Goal: Information Seeking & Learning: Learn about a topic

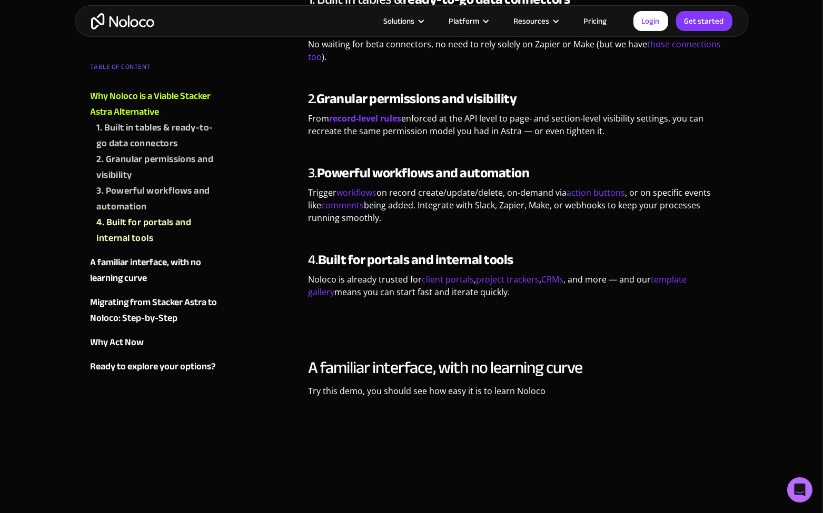
scroll to position [737, 0]
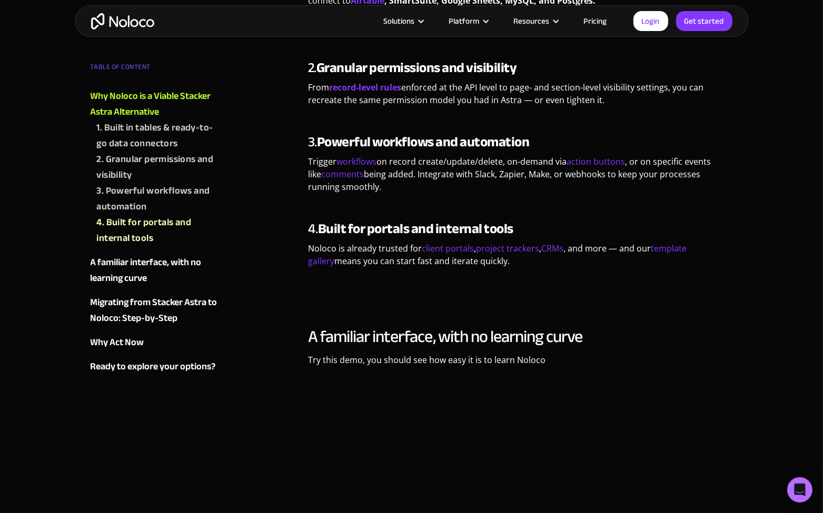
drag, startPoint x: 453, startPoint y: 177, endPoint x: 411, endPoint y: 149, distance: 50.8
click at [411, 155] on p "Trigger workflows on record create/update/delete, on-demand via action buttons …" at bounding box center [520, 178] width 425 height 46
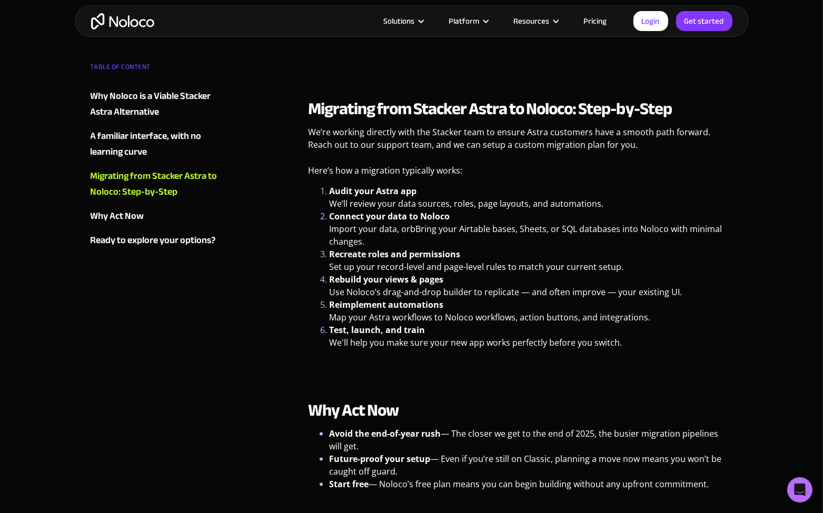
scroll to position [1369, 0]
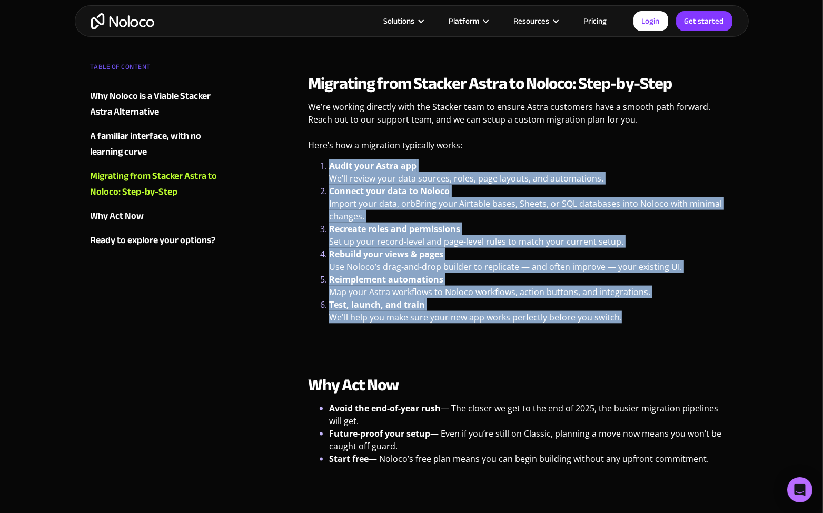
drag, startPoint x: 639, startPoint y: 308, endPoint x: 293, endPoint y: 147, distance: 381.3
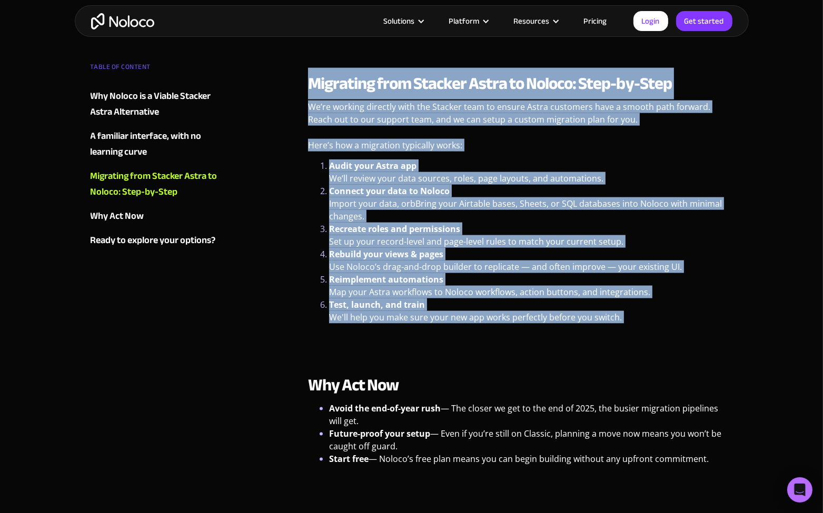
drag, startPoint x: 298, startPoint y: 71, endPoint x: 680, endPoint y: 334, distance: 463.6
click at [680, 334] on p "‍" at bounding box center [520, 339] width 425 height 21
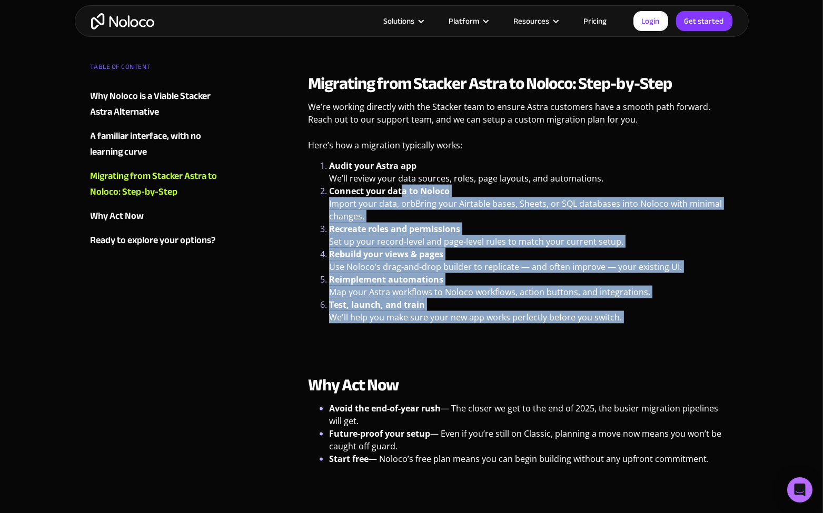
drag, startPoint x: 665, startPoint y: 326, endPoint x: 387, endPoint y: 166, distance: 320.3
click at [395, 172] on div "Migrating from Stacker Astra to Noloco: Step-by-Step We’re working directly wit…" at bounding box center [520, 211] width 425 height 276
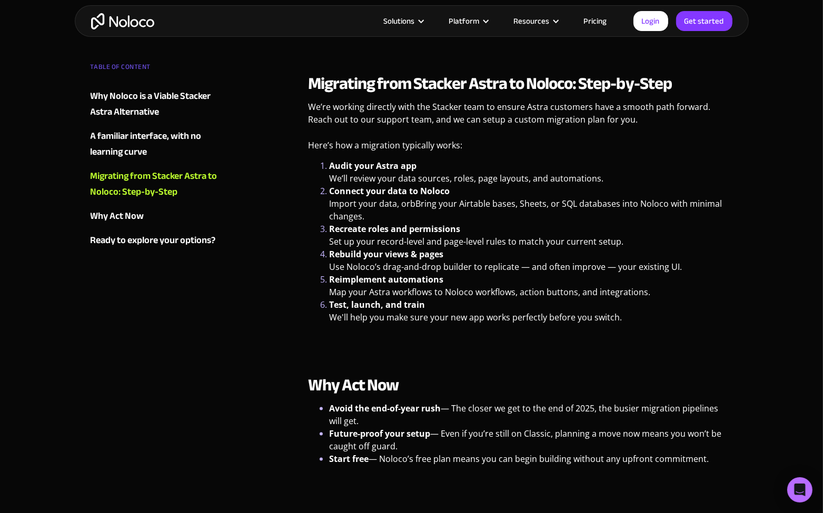
click at [384, 163] on li "Audit your Astra app We’ll review your data sources, roles, page layouts, and a…" at bounding box center [531, 172] width 404 height 25
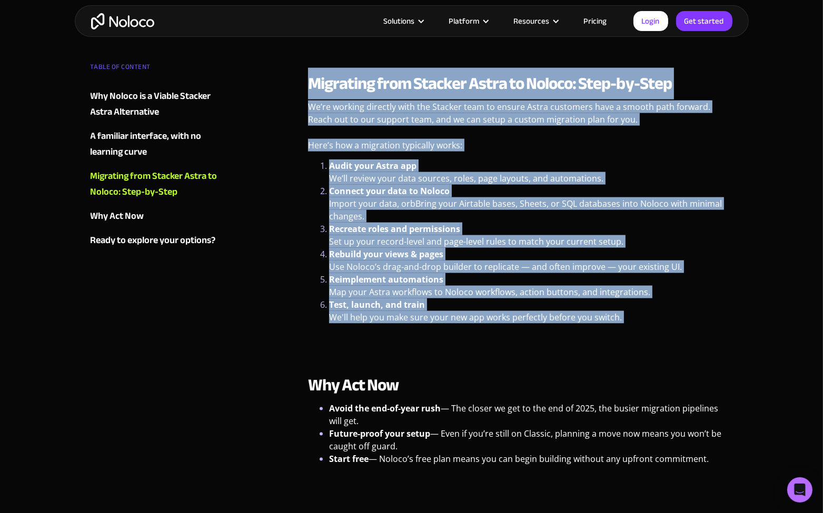
drag, startPoint x: 303, startPoint y: 73, endPoint x: 689, endPoint y: 330, distance: 463.6
click at [689, 330] on p "‍" at bounding box center [520, 339] width 425 height 21
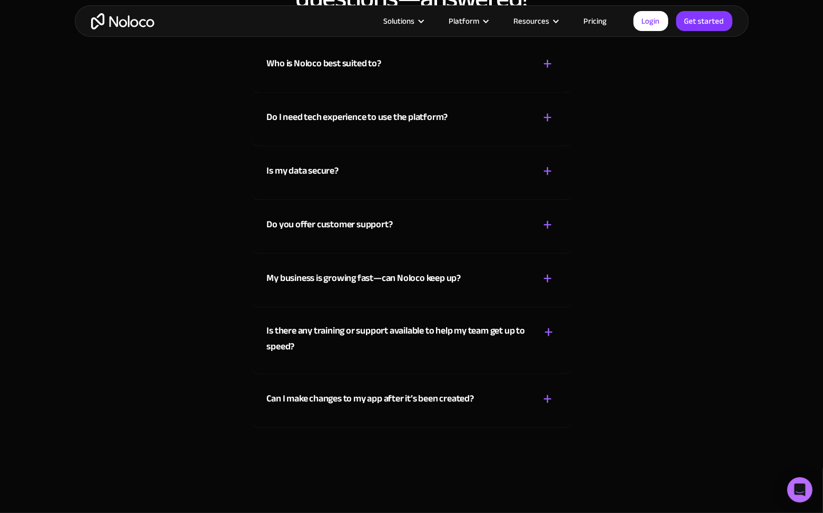
scroll to position [2422, 0]
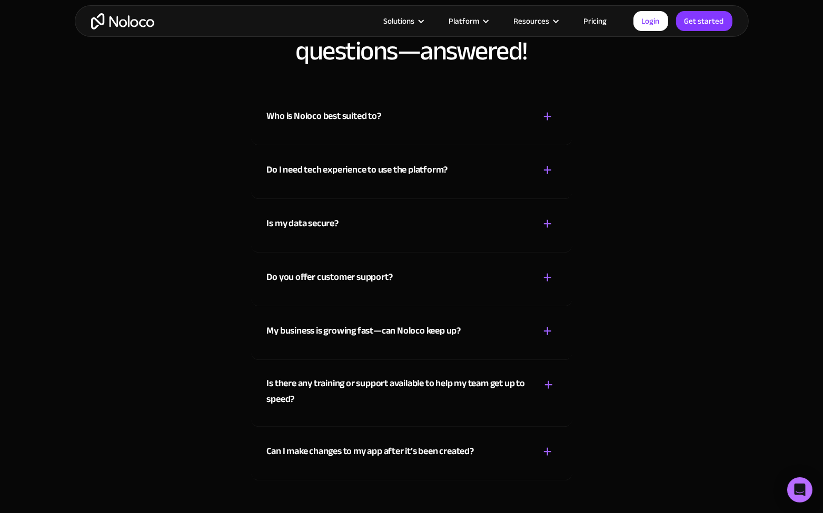
click at [282, 108] on div "Who is Noloco best suited to?" at bounding box center [324, 116] width 114 height 16
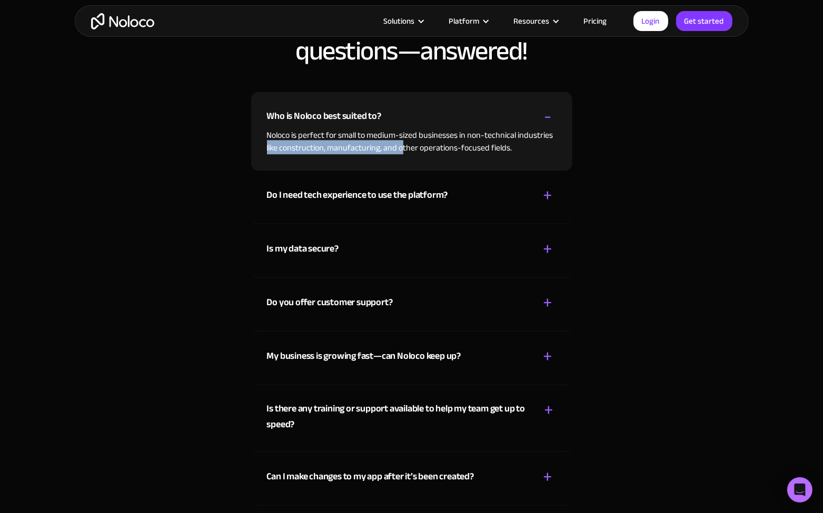
drag, startPoint x: 266, startPoint y: 131, endPoint x: 418, endPoint y: 140, distance: 152.4
click at [417, 140] on div "Who is Noloco best suited to? + - Noloco is perfect for small to medium-sized b…" at bounding box center [411, 131] width 321 height 79
click at [418, 140] on div "Who is Noloco best suited to? + - Noloco is perfect for small to medium-sized b…" at bounding box center [411, 131] width 321 height 79
click at [277, 187] on div "Do I need tech experience to use the platform?" at bounding box center [357, 195] width 181 height 16
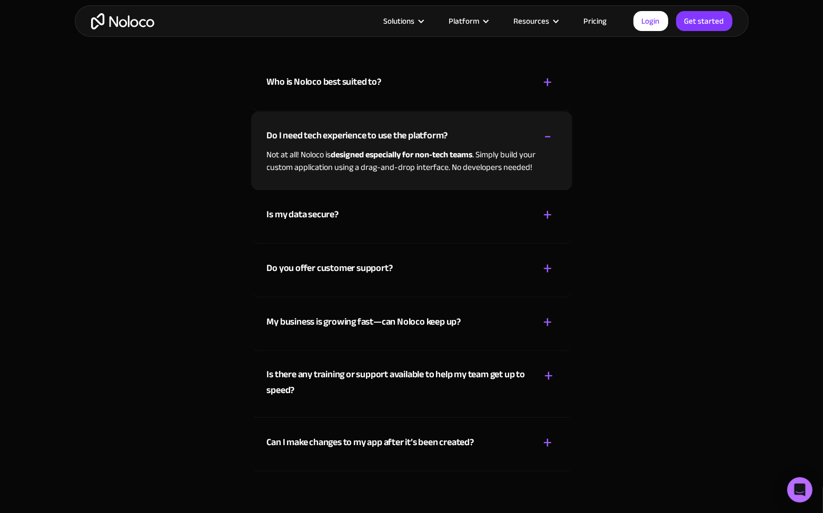
scroll to position [2474, 0]
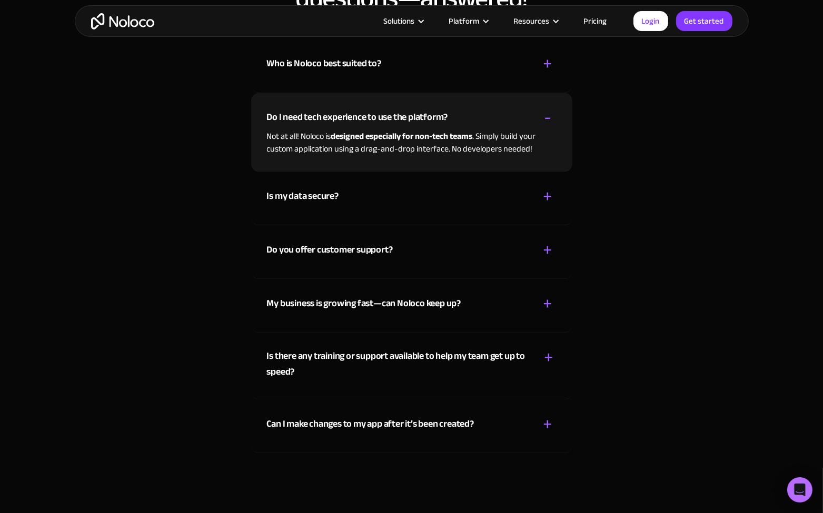
click at [267, 188] on div "Is my data secure?" at bounding box center [303, 196] width 72 height 16
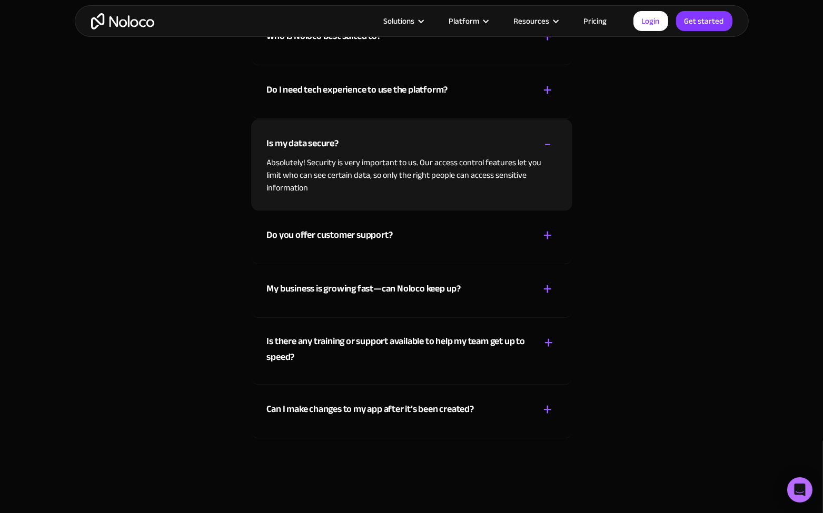
scroll to position [2527, 0]
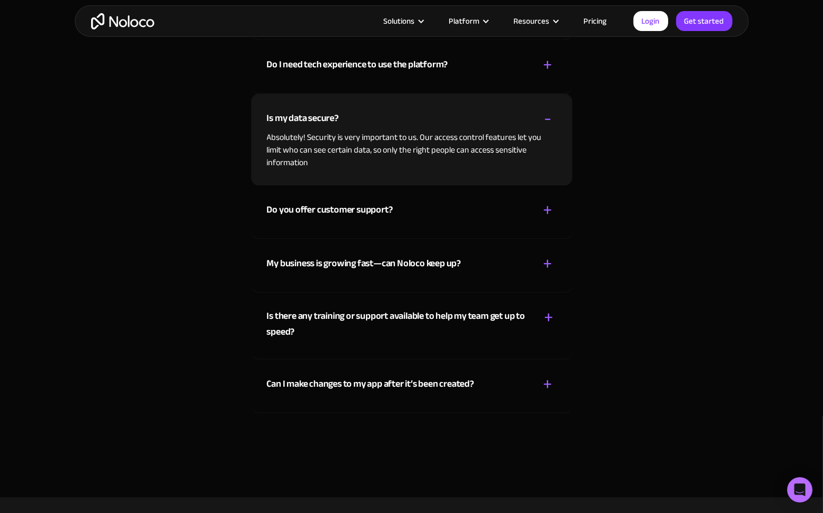
click at [261, 193] on div "Do you offer customer support? + - Yes! We provide customer support through var…" at bounding box center [411, 212] width 321 height 54
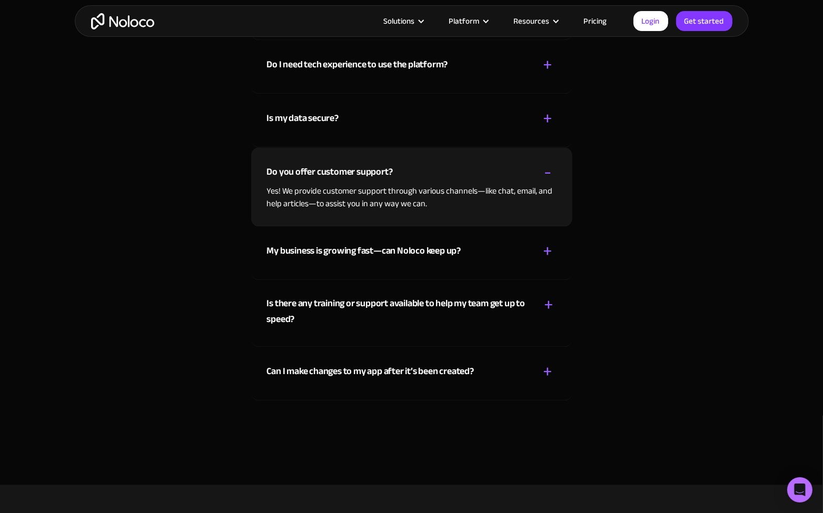
scroll to position [2580, 0]
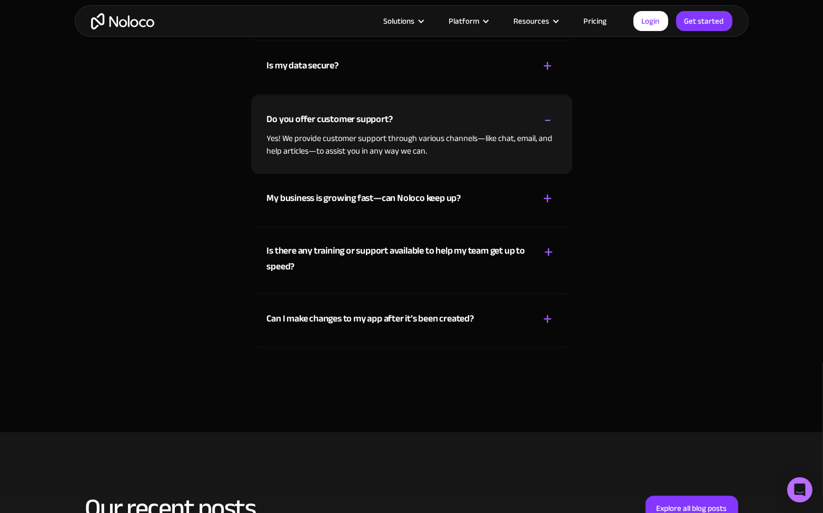
click at [318, 191] on div "My business is growing fast—can Noloco keep up?" at bounding box center [364, 199] width 194 height 16
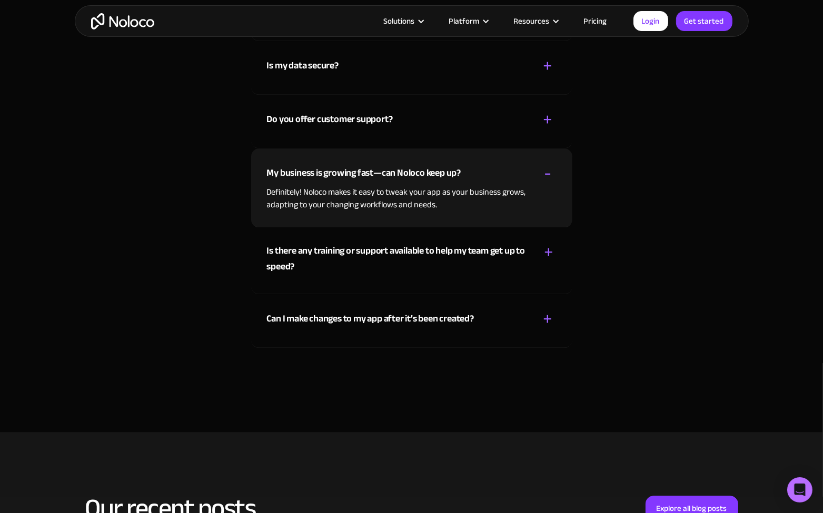
click at [270, 243] on div "Is there any training or support available to help my team get up to speed?" at bounding box center [398, 259] width 262 height 32
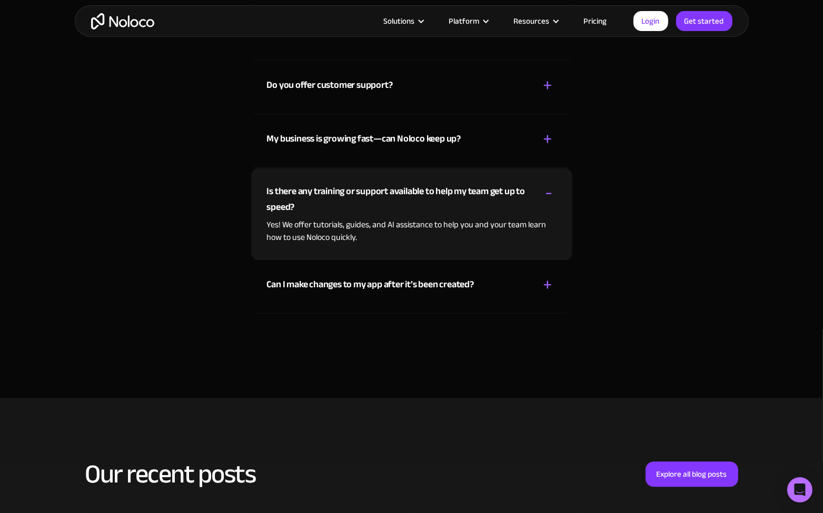
scroll to position [2632, 0]
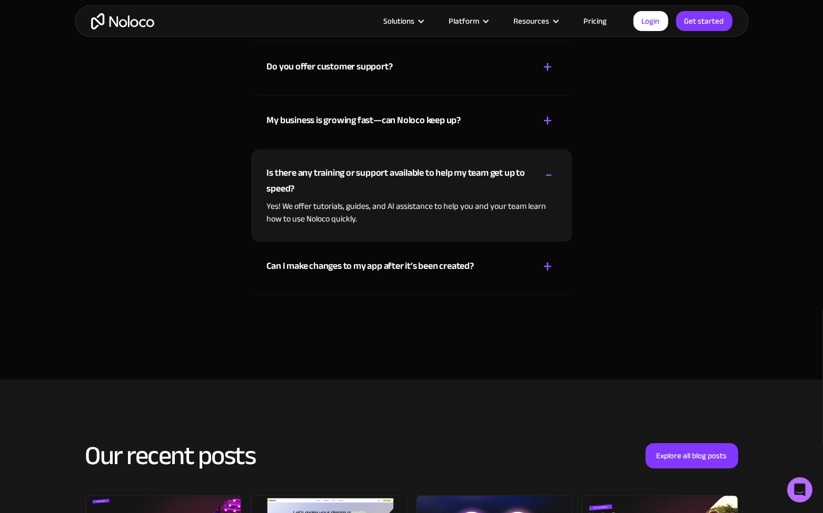
click at [289, 258] on div "Can I make changes to my app after it’s been created?" at bounding box center [370, 266] width 207 height 16
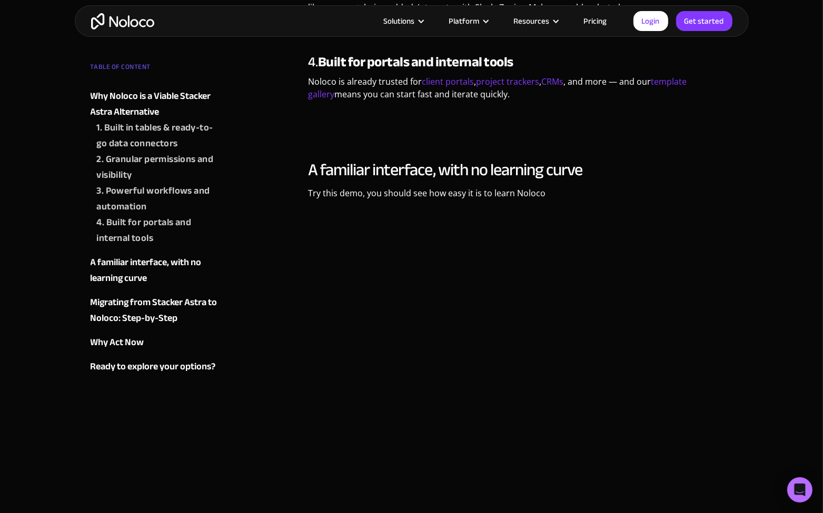
scroll to position [0, 0]
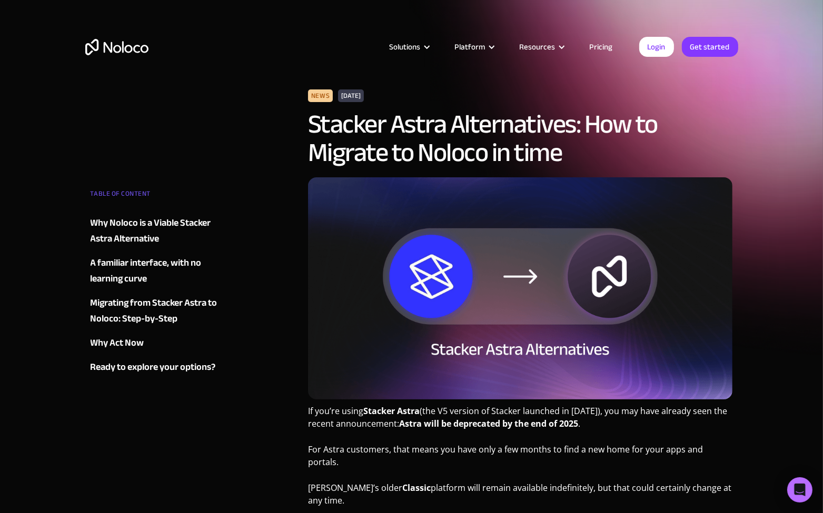
click at [112, 44] on img "home" at bounding box center [116, 47] width 63 height 16
